Goal: Transaction & Acquisition: Purchase product/service

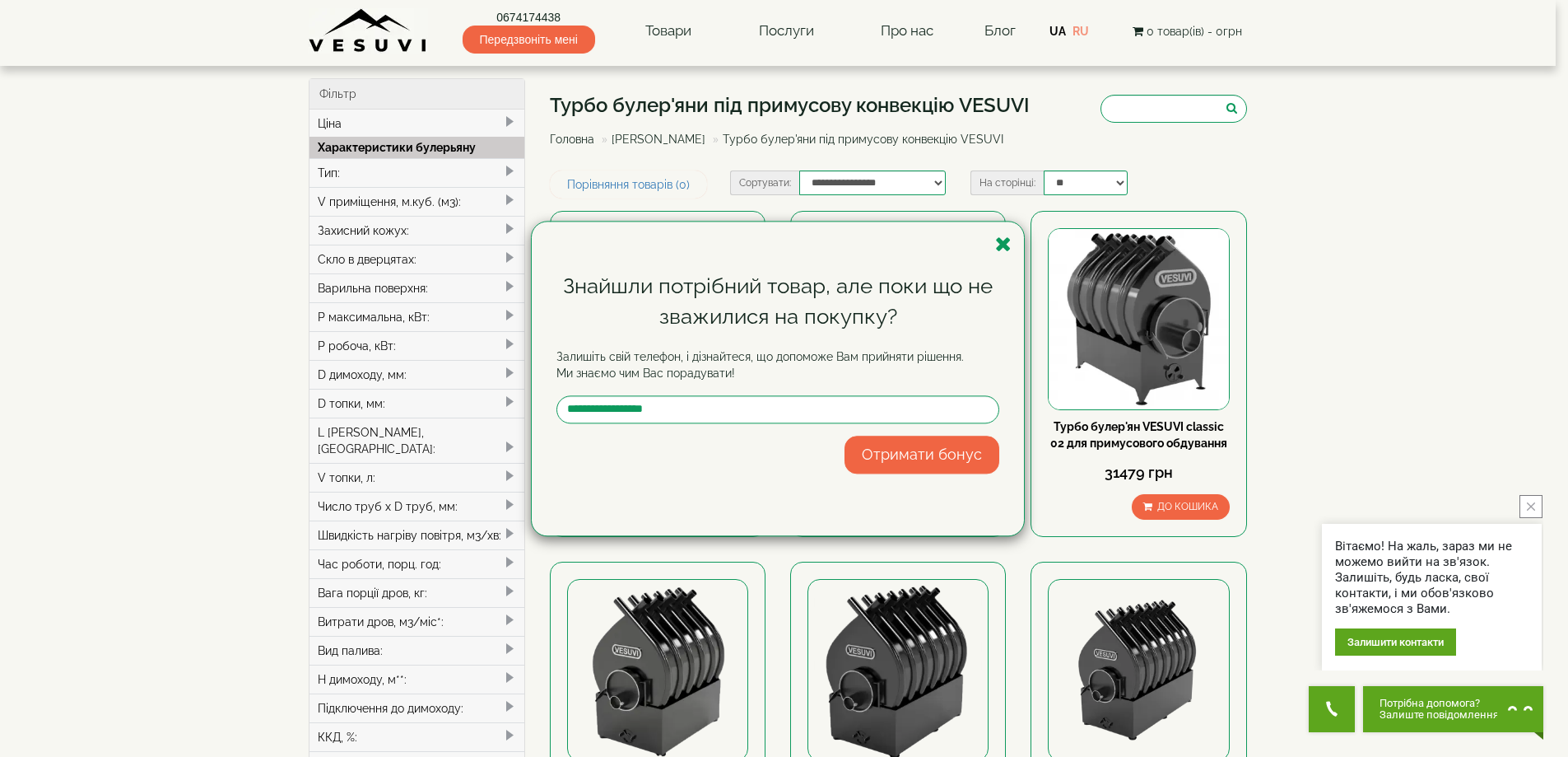
click at [1539, 510] on button "close button" at bounding box center [1531, 506] width 23 height 23
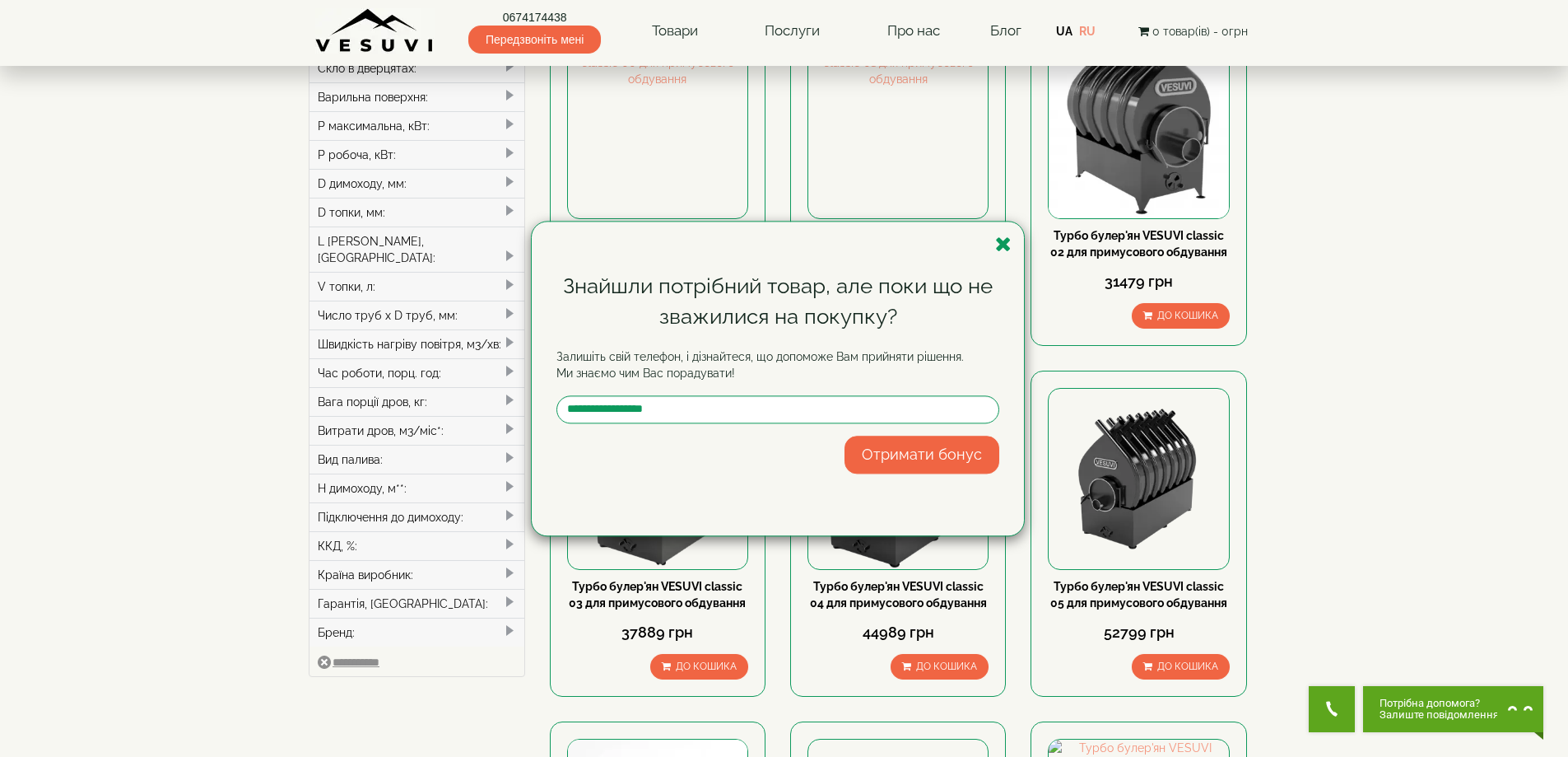
scroll to position [191, 0]
click at [1008, 245] on icon "button" at bounding box center [1003, 244] width 17 height 20
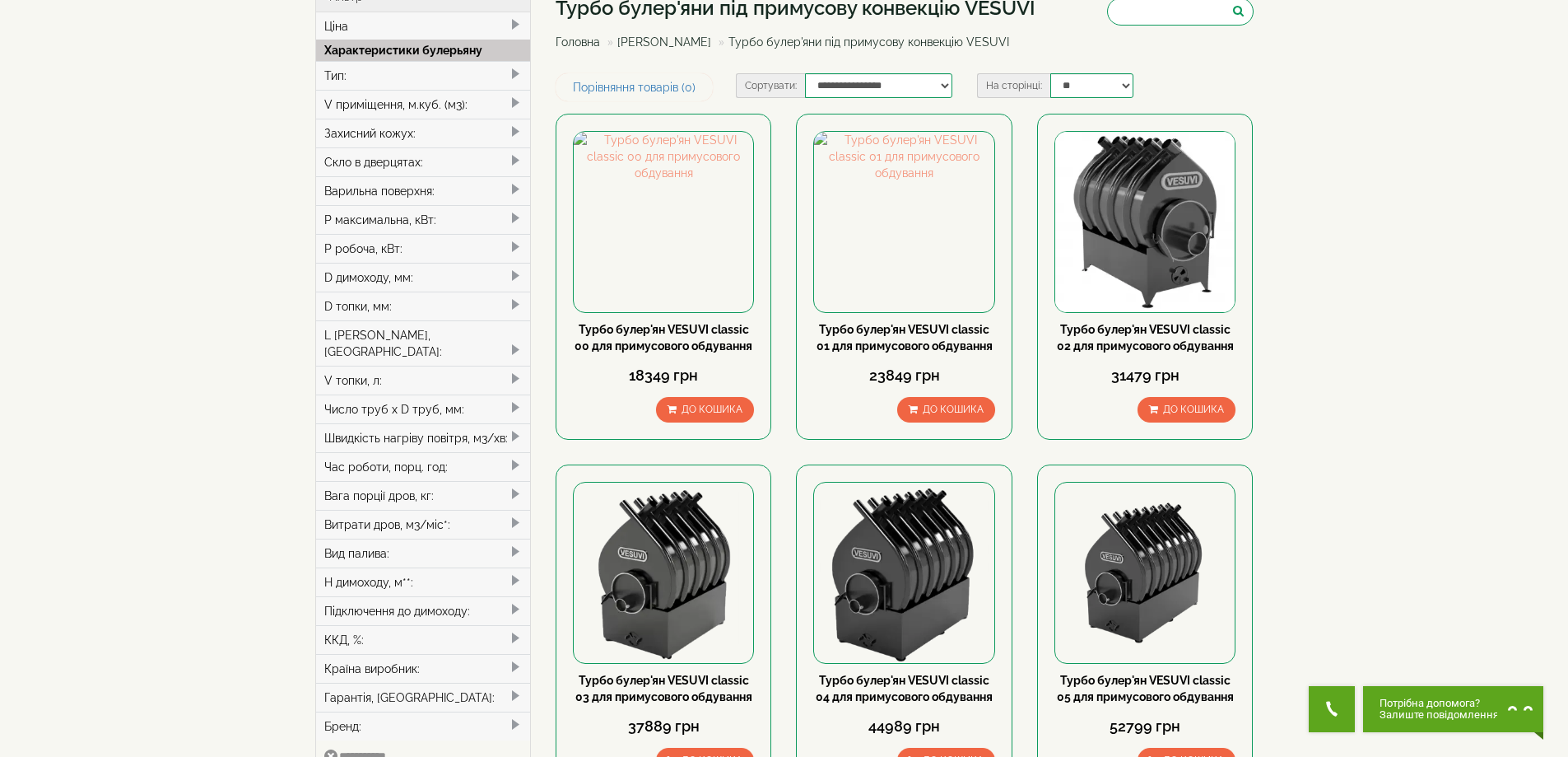
scroll to position [0, 0]
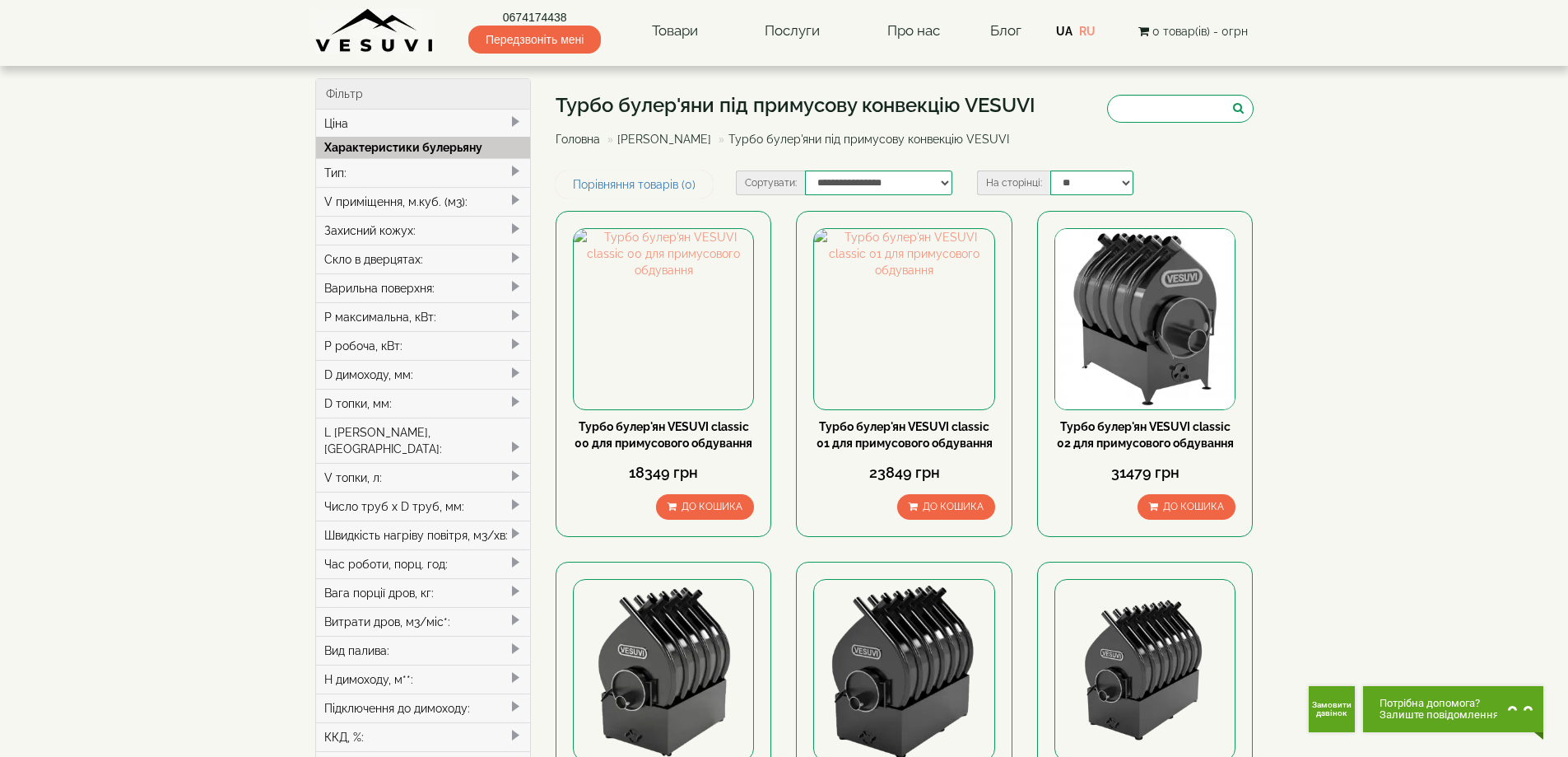
click at [386, 175] on div "Тип:" at bounding box center [423, 173] width 215 height 29
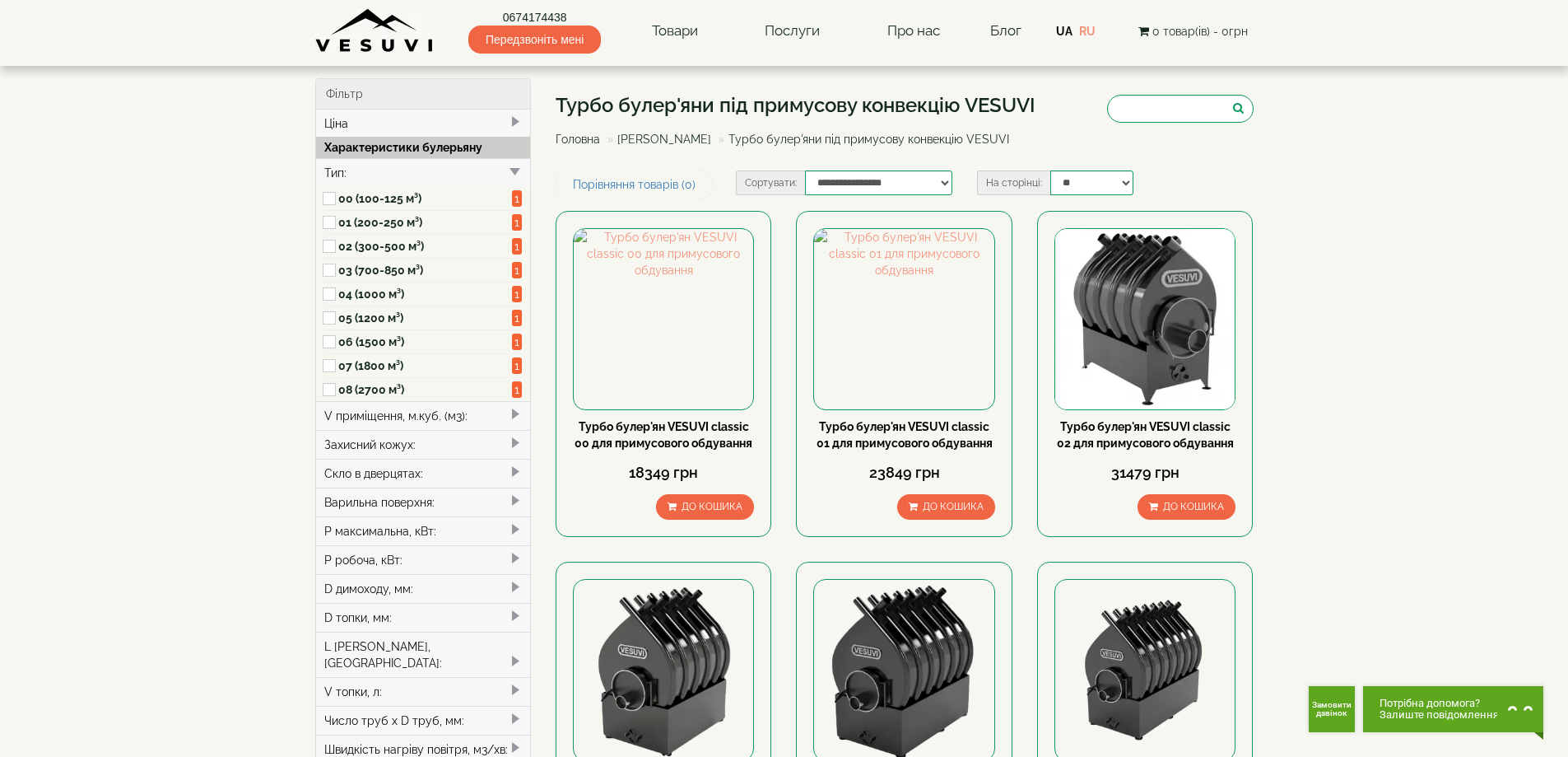
click at [392, 171] on div "Тип:" at bounding box center [423, 173] width 215 height 29
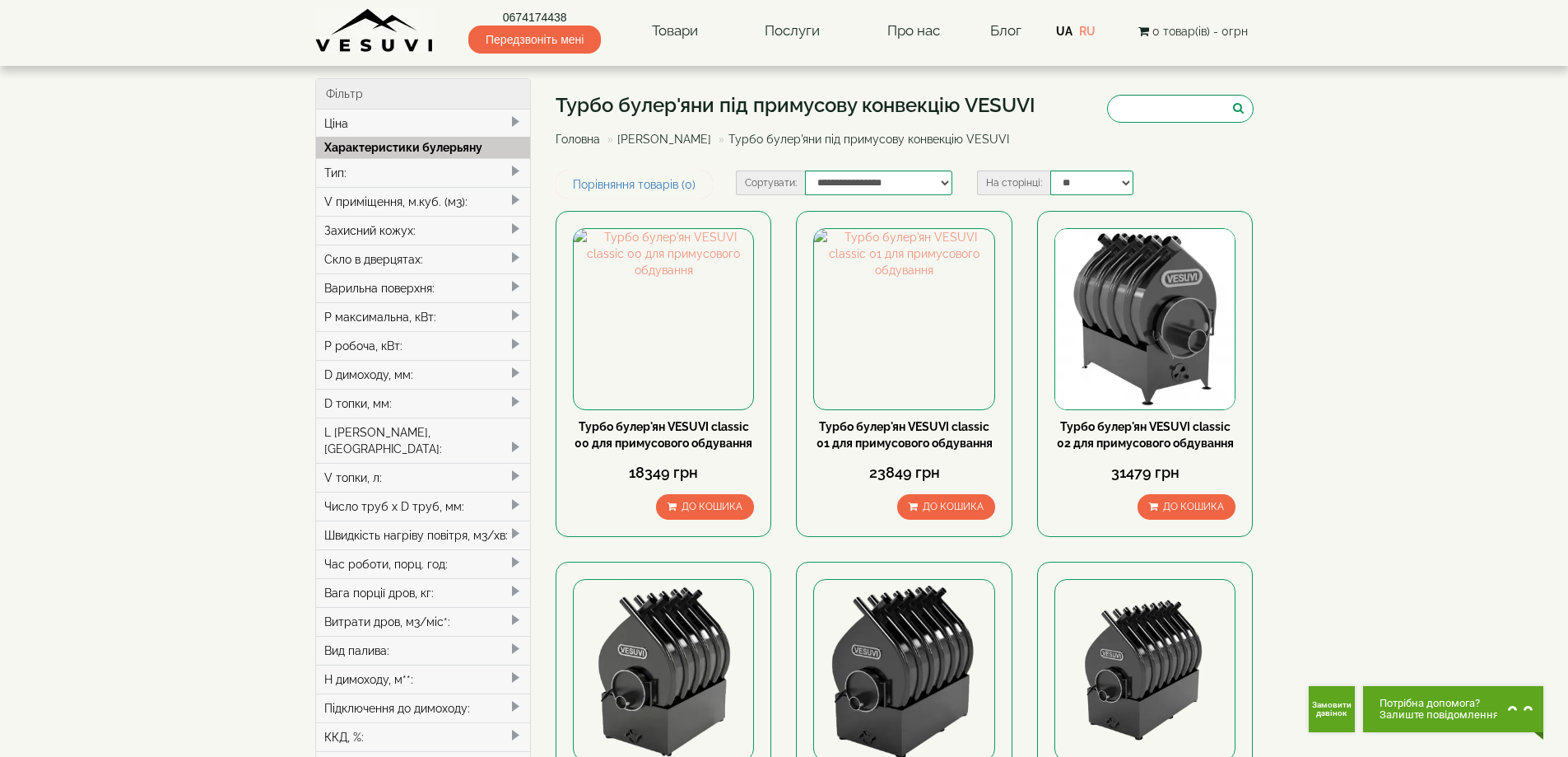
click at [392, 171] on div "Тип:" at bounding box center [423, 173] width 215 height 29
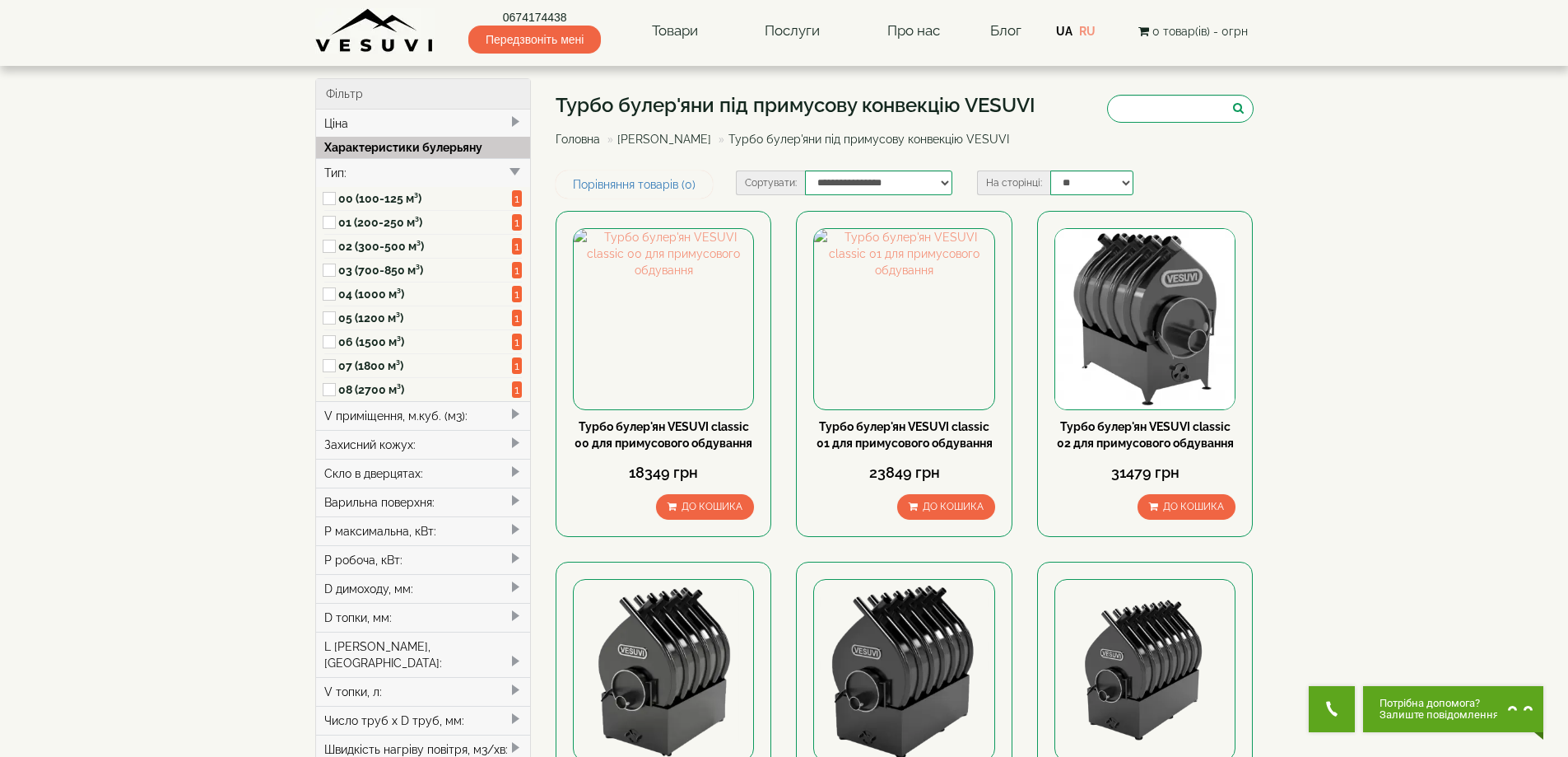
click at [392, 171] on div "Тип:" at bounding box center [423, 173] width 215 height 29
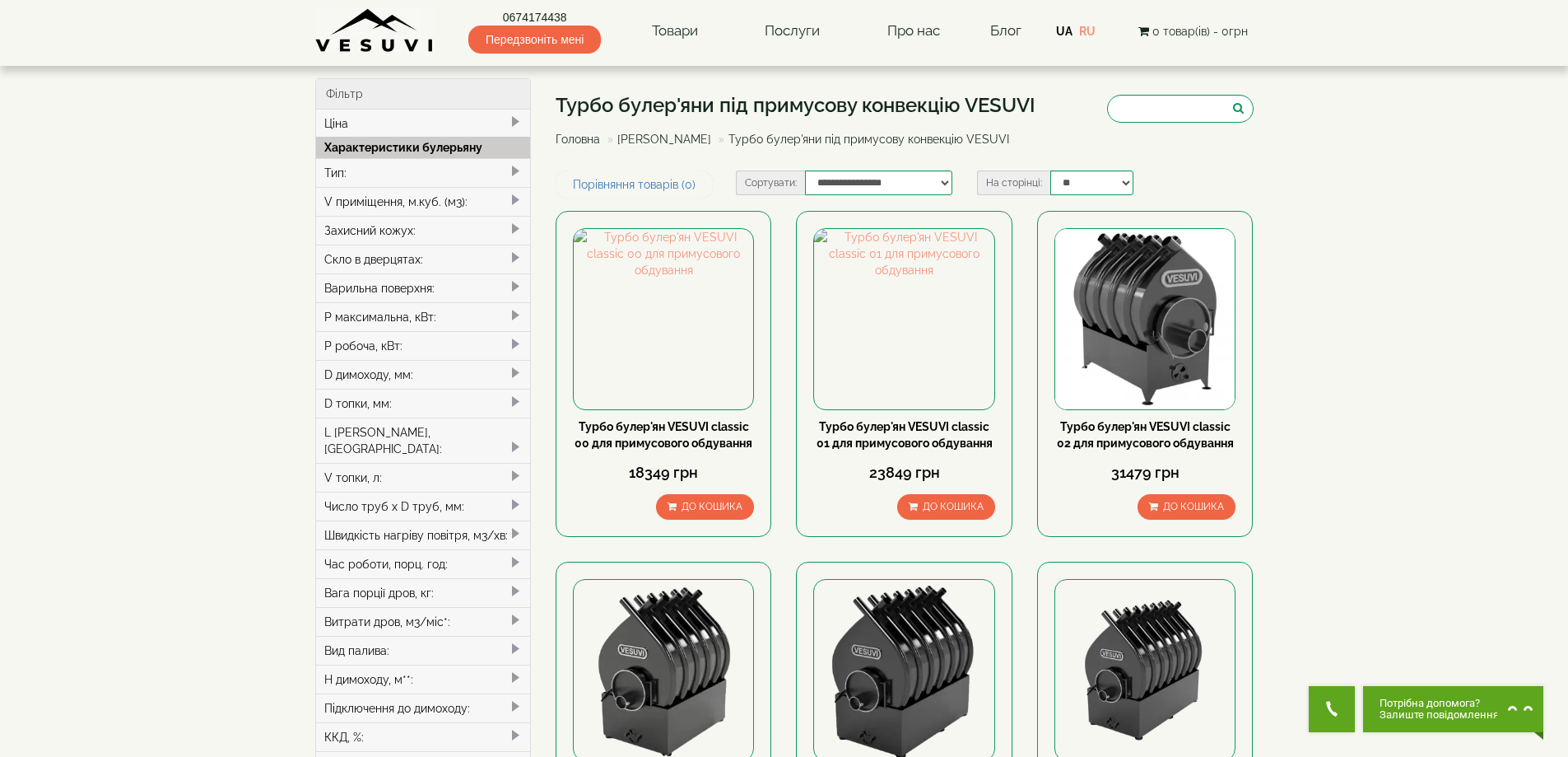
click at [392, 205] on div "V приміщення, м.куб. (м3):" at bounding box center [423, 201] width 215 height 29
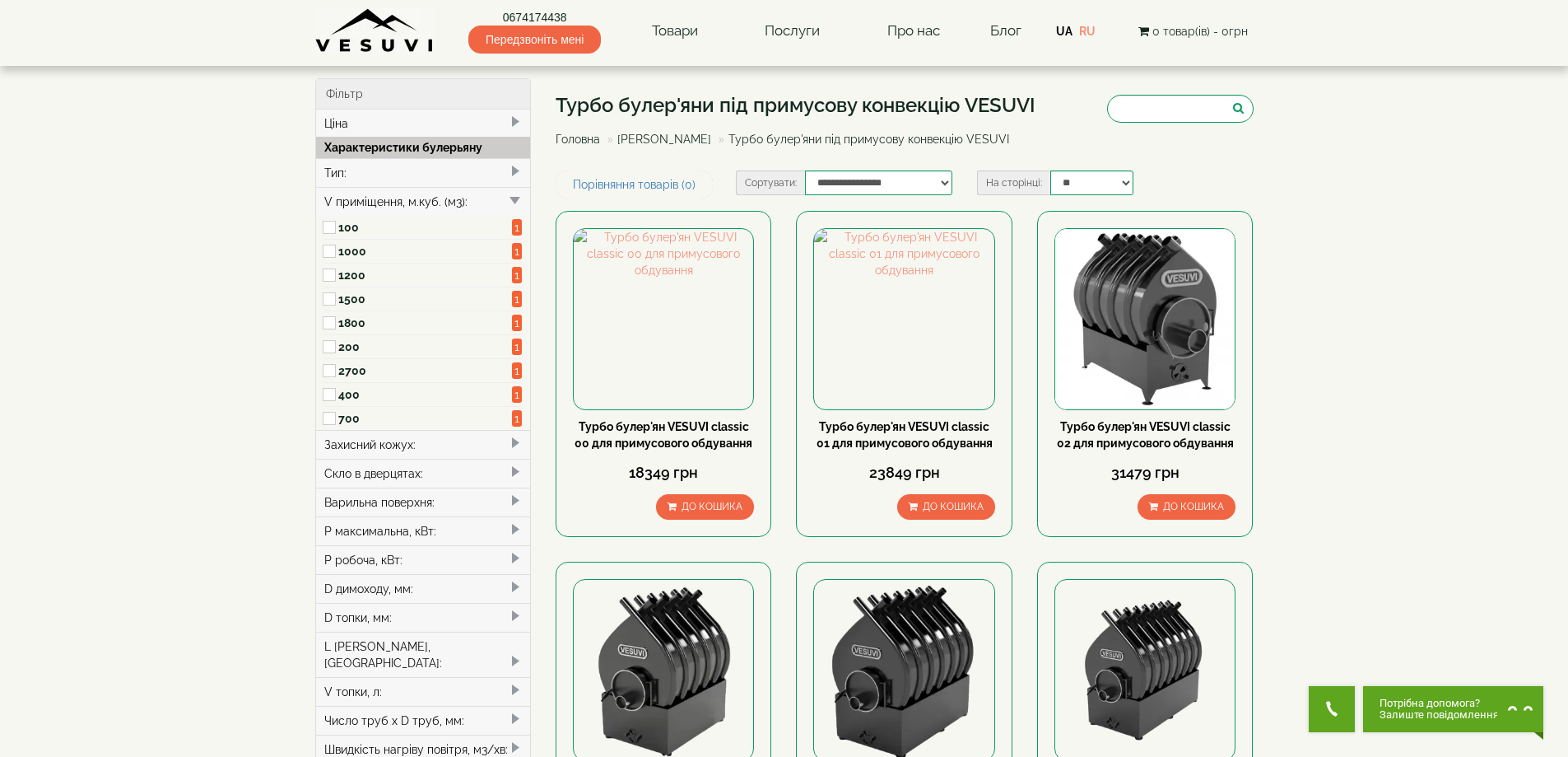
click at [336, 226] on span at bounding box center [331, 227] width 14 height 24
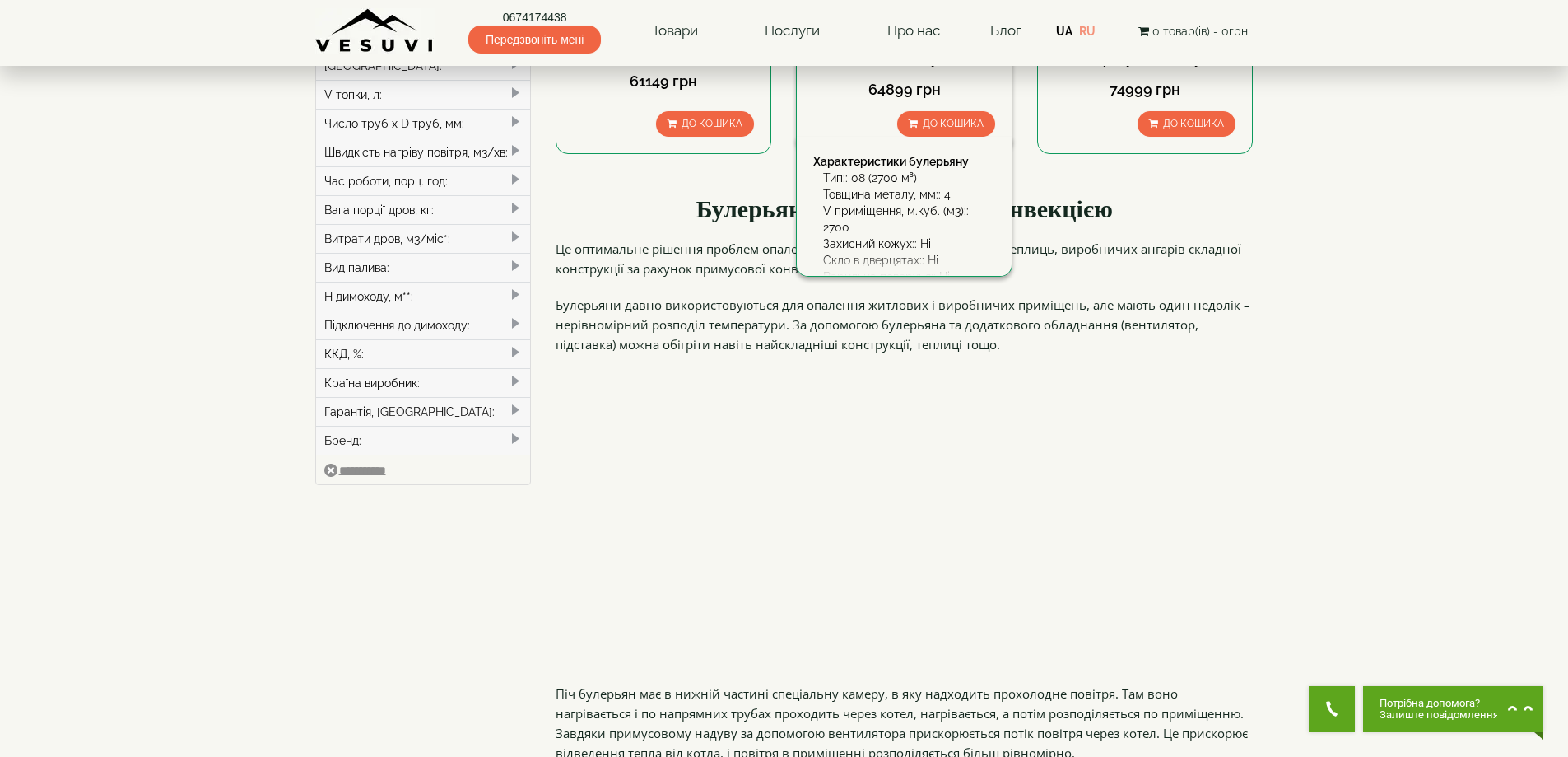
scroll to position [385, 0]
